Goal: Find specific page/section: Find specific page/section

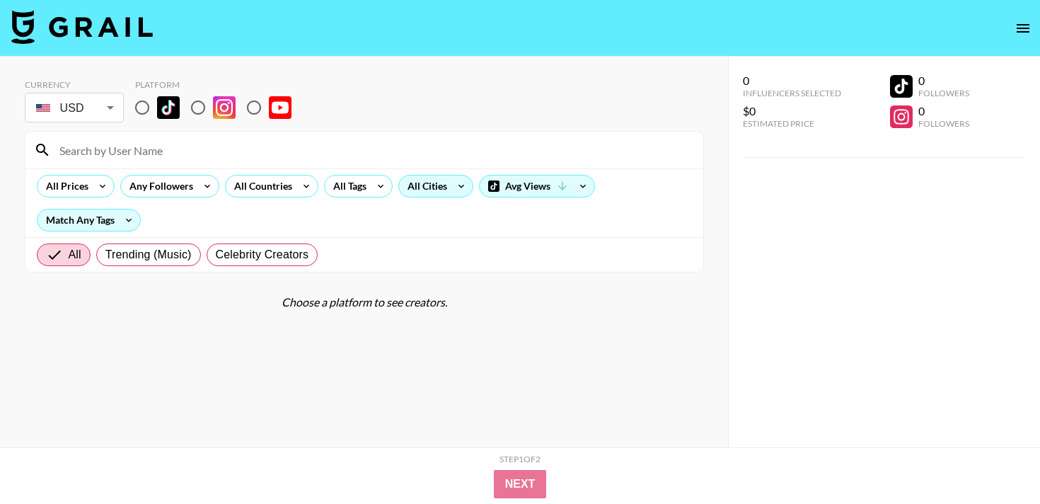
click at [423, 194] on div "All Cities" at bounding box center [424, 185] width 51 height 21
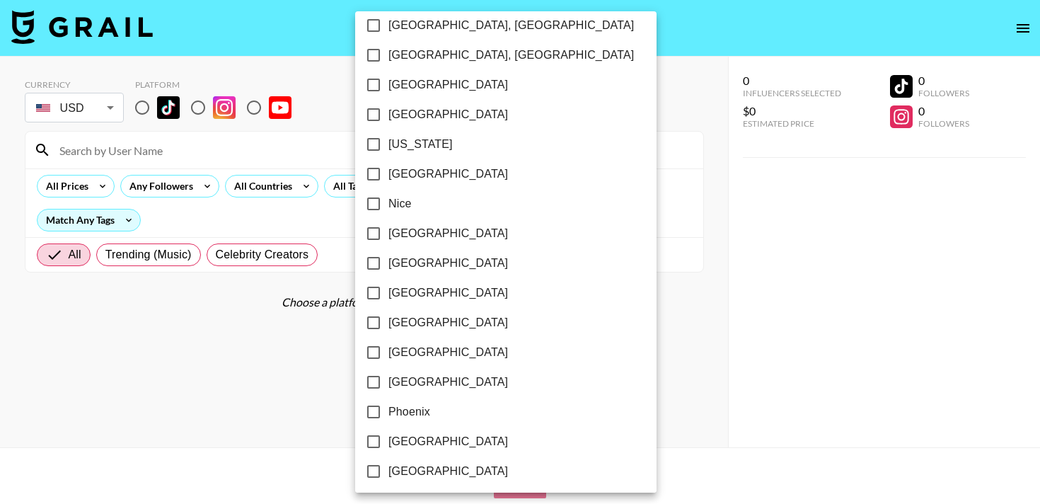
scroll to position [1419, 0]
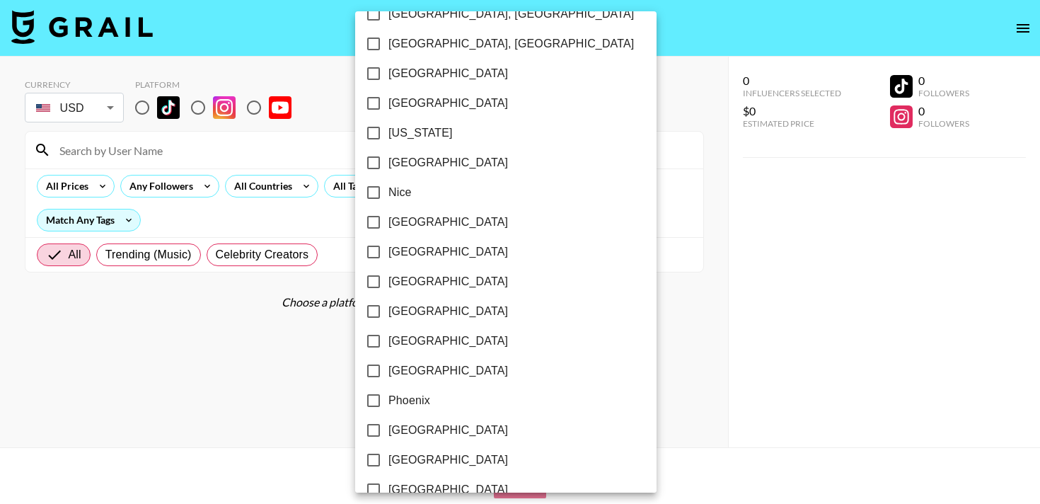
click at [406, 290] on label "[GEOGRAPHIC_DATA]" at bounding box center [496, 282] width 275 height 30
click at [388, 290] on input "[GEOGRAPHIC_DATA]" at bounding box center [374, 282] width 30 height 30
checkbox input "true"
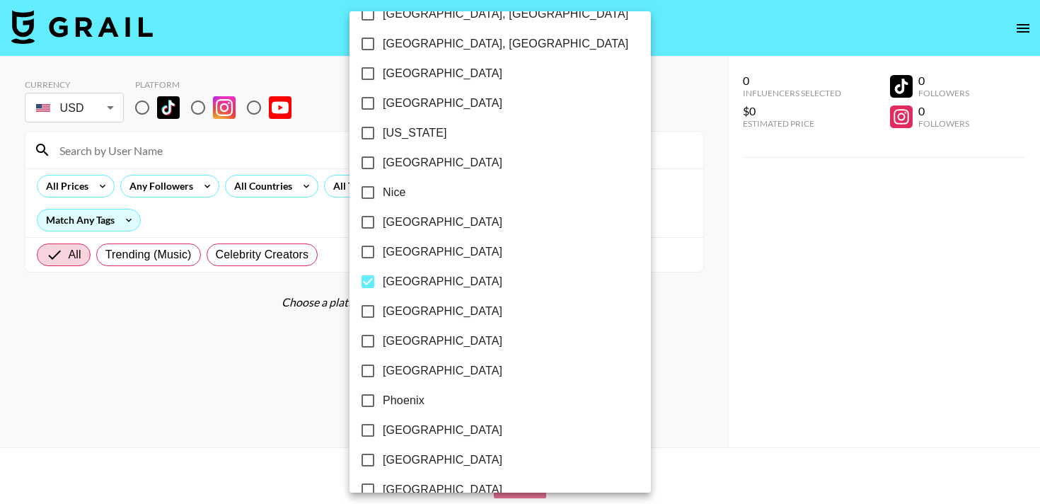
click at [552, 320] on div at bounding box center [520, 252] width 1040 height 504
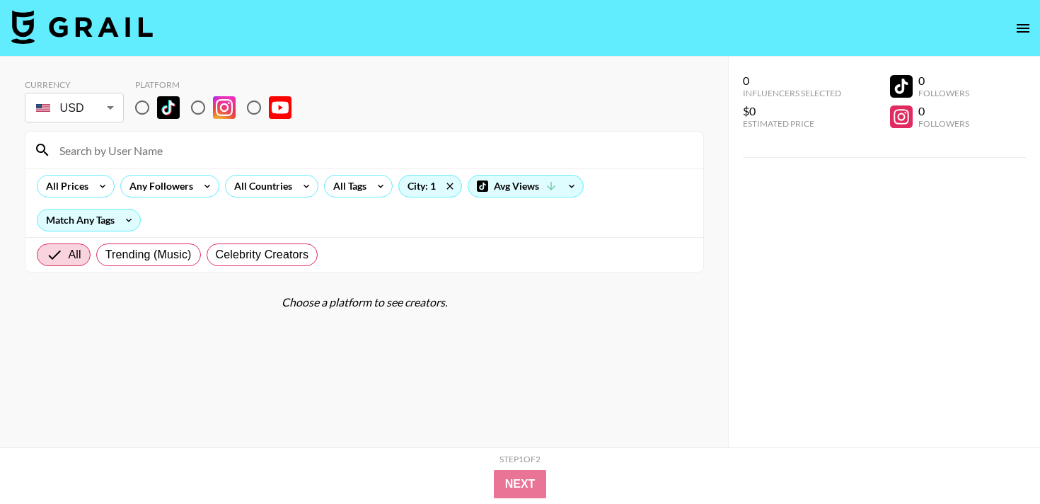
click at [142, 103] on input "radio" at bounding box center [142, 108] width 30 height 30
radio input "true"
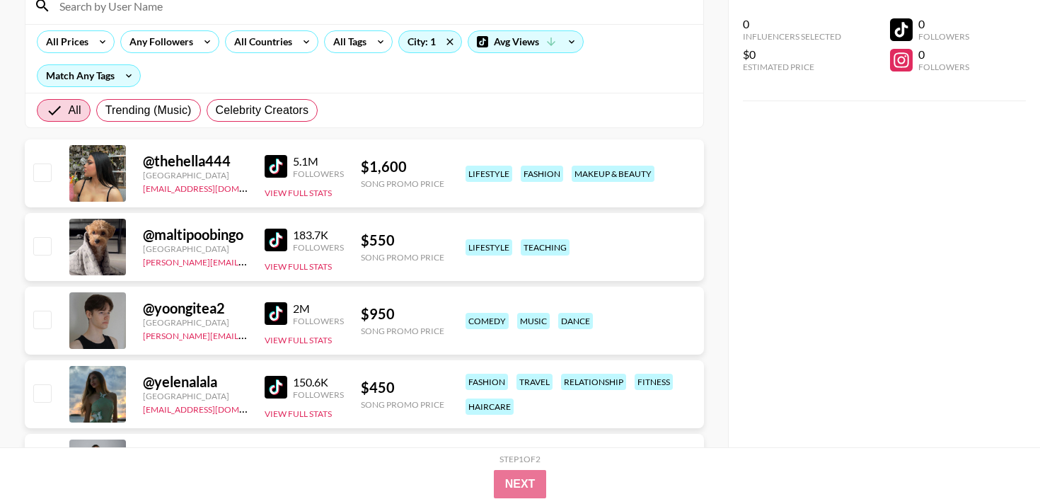
scroll to position [139, 0]
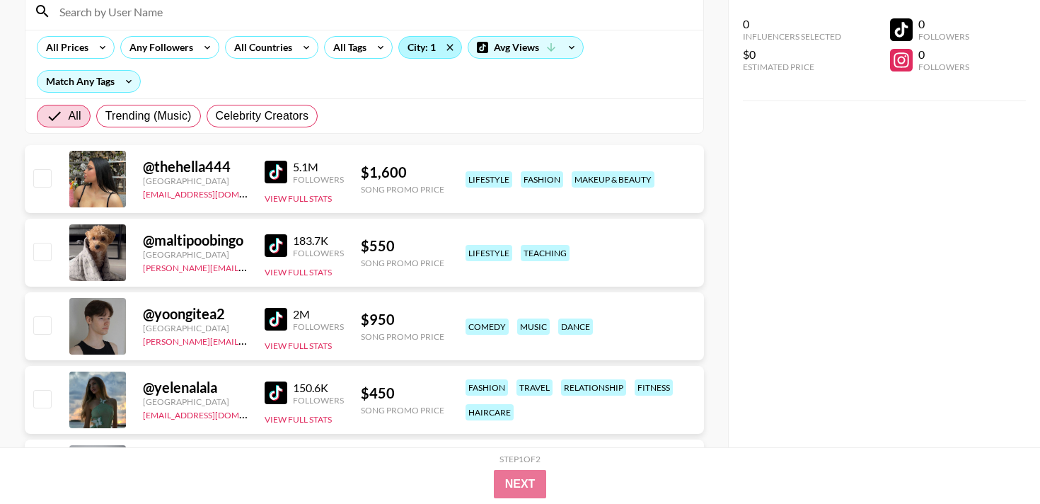
click at [422, 46] on div "City: 1" at bounding box center [430, 47] width 62 height 21
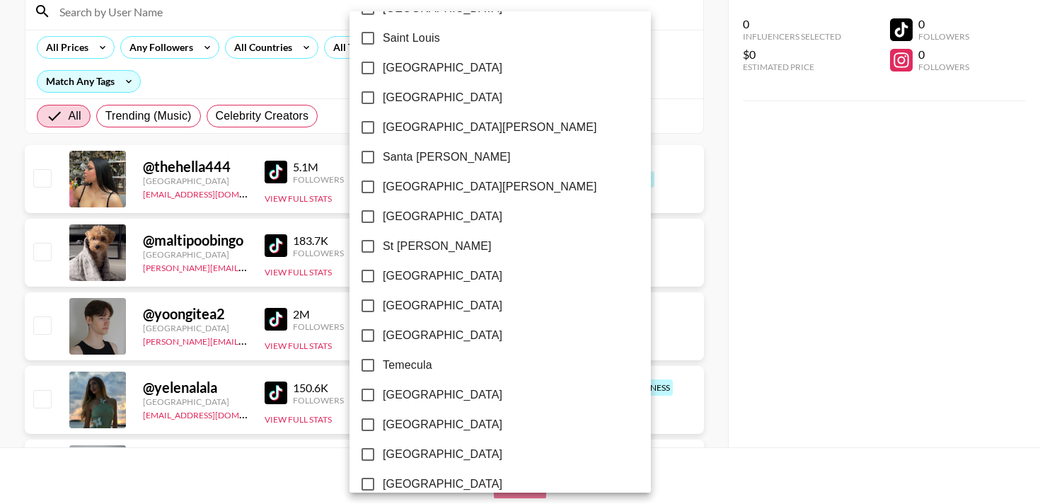
scroll to position [2067, 0]
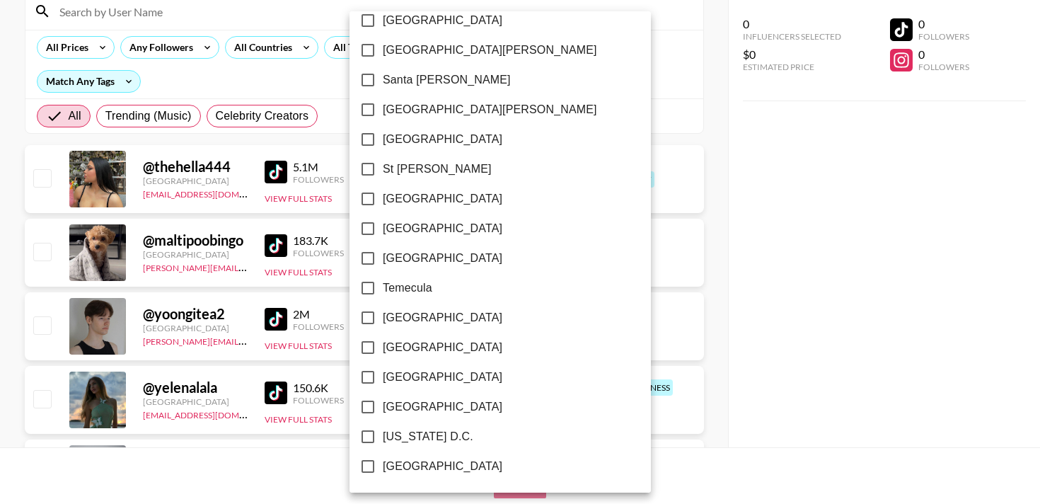
click at [281, 450] on div at bounding box center [520, 252] width 1040 height 504
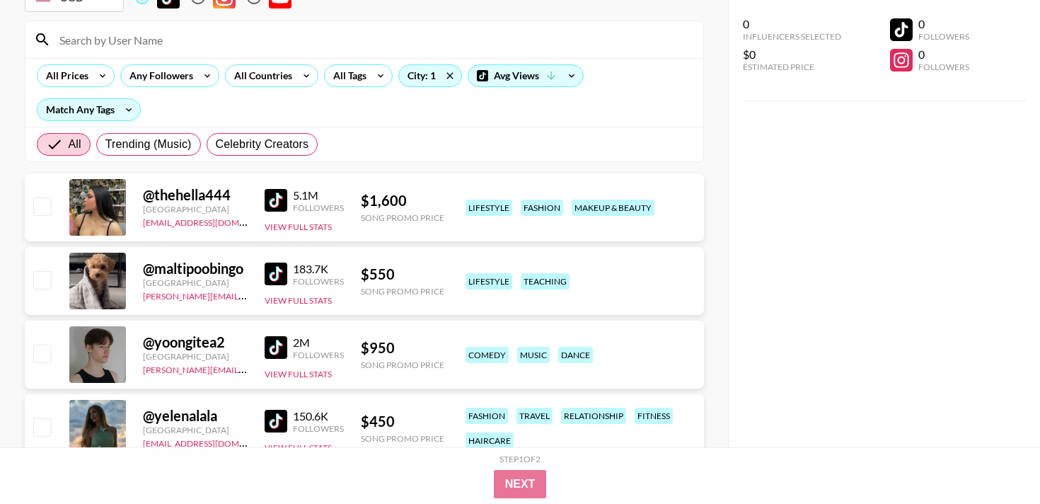
scroll to position [105, 0]
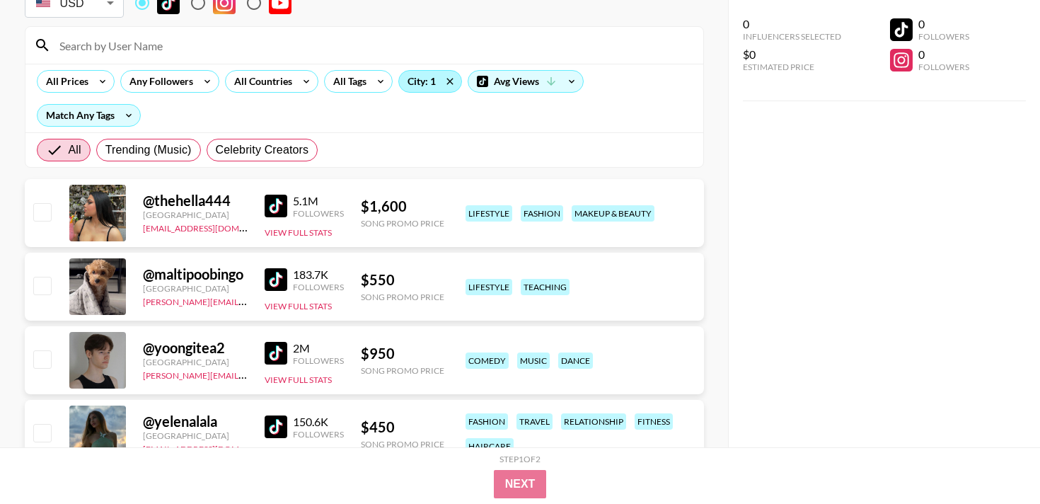
click at [422, 88] on div "City: 1" at bounding box center [430, 81] width 62 height 21
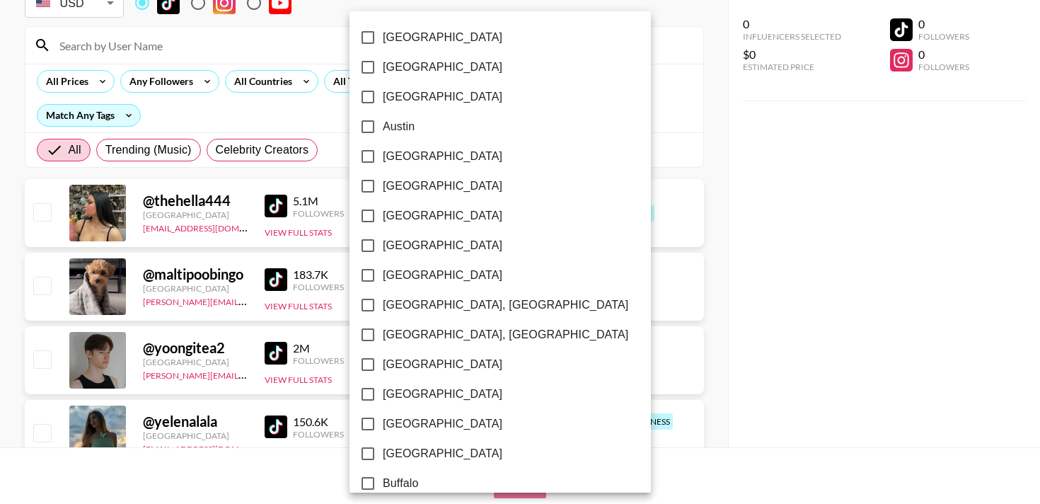
click at [551, 132] on div at bounding box center [520, 252] width 1040 height 504
